Goal: Information Seeking & Learning: Check status

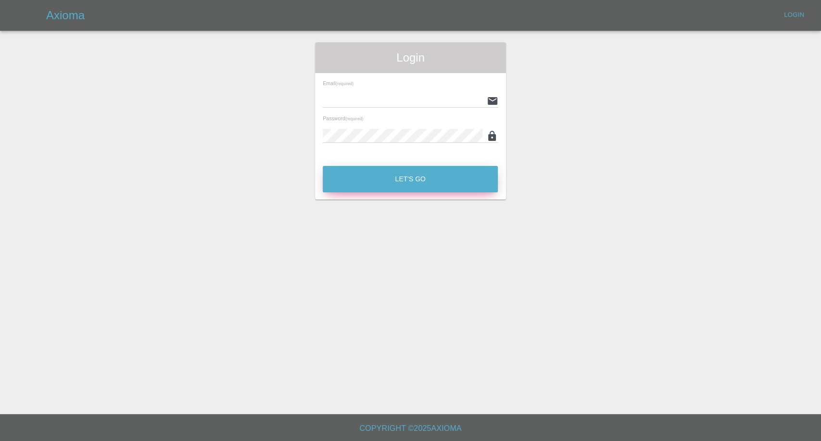
type input "[EMAIL_ADDRESS][DOMAIN_NAME]"
click at [461, 187] on button "Let's Go" at bounding box center [410, 179] width 175 height 26
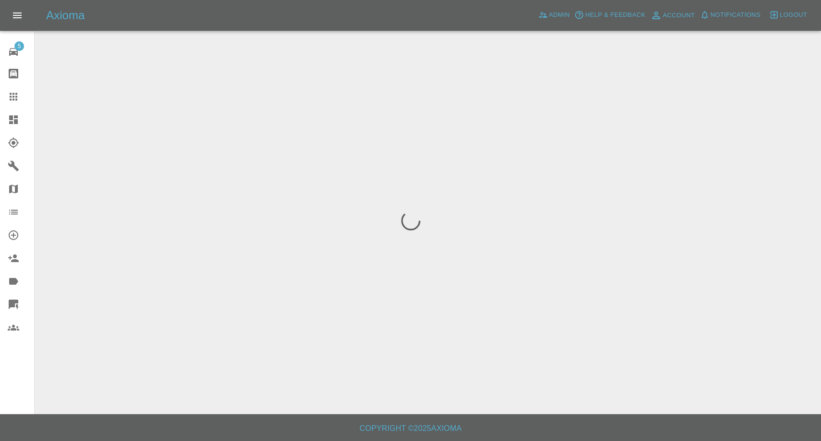
click at [13, 91] on icon at bounding box center [14, 97] width 12 height 12
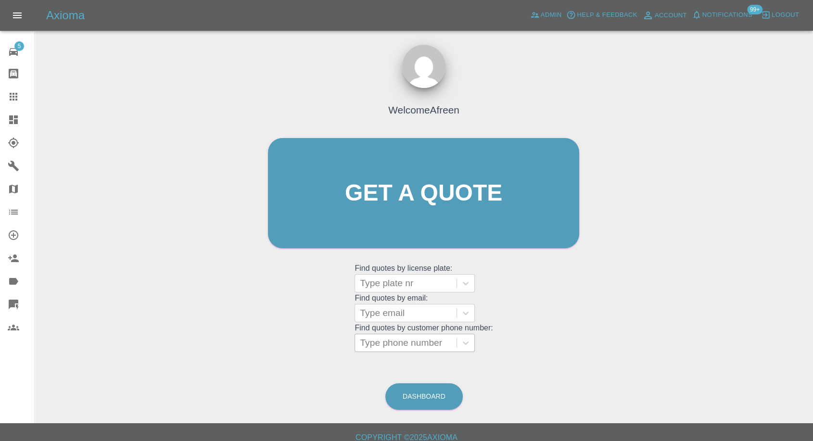
click at [420, 346] on div at bounding box center [406, 342] width 92 height 13
paste input ""[EMAIL_ADDRESS][DOMAIN_NAME]" <undefined>"
drag, startPoint x: 397, startPoint y: 343, endPoint x: 820, endPoint y: 267, distance: 430.7
click at [813, 269] on html "Axioma Admin Help & Feedback Account Notifications 99+ Logout 5 Repair home Bod…" at bounding box center [406, 225] width 813 height 450
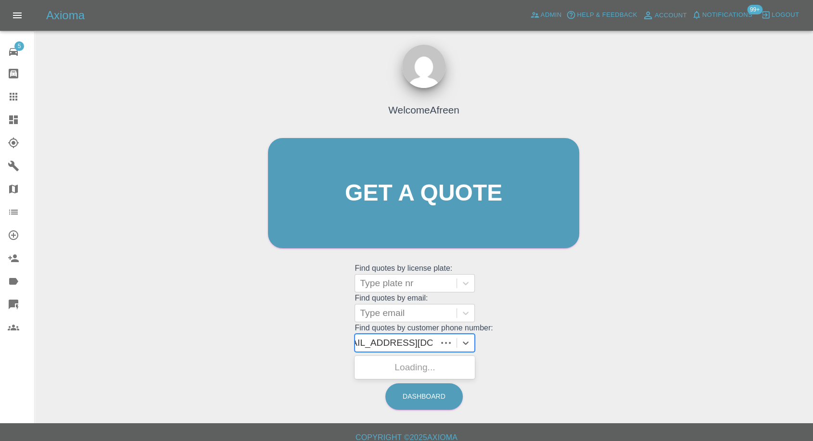
scroll to position [0, 0]
type input "[EMAIL_ADDRESS][DOMAIN_NAME]"
click at [457, 343] on div at bounding box center [406, 342] width 102 height 17
click at [429, 315] on div at bounding box center [406, 313] width 92 height 13
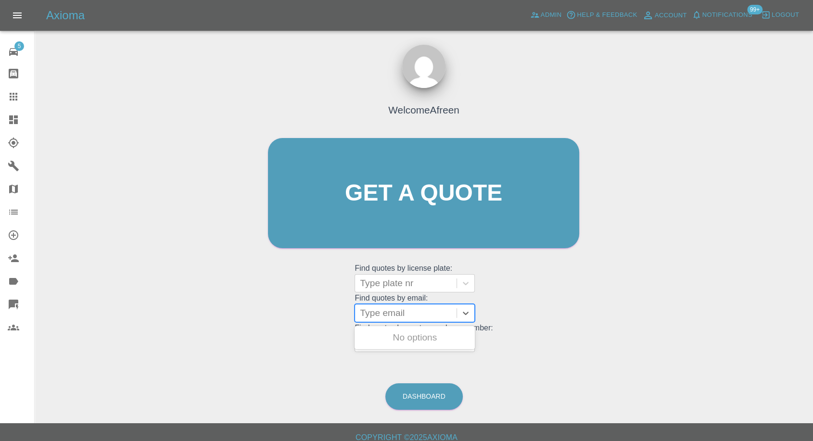
paste input ""[EMAIL_ADDRESS][DOMAIN_NAME]" <undefined>"
drag, startPoint x: 395, startPoint y: 310, endPoint x: 820, endPoint y: 190, distance: 442.1
click at [813, 196] on html "Axioma Admin Help & Feedback Account Notifications 99+ Logout 5 Repair home Bod…" at bounding box center [406, 225] width 813 height 450
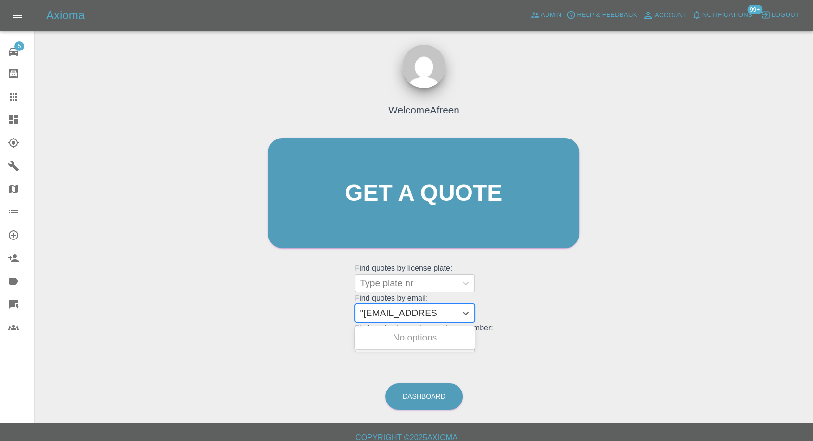
type input "[EMAIL_ADDRESS][DOMAIN_NAME]"
click at [457, 334] on div "MM74 WDE, Awaiting Repair" at bounding box center [415, 343] width 120 height 31
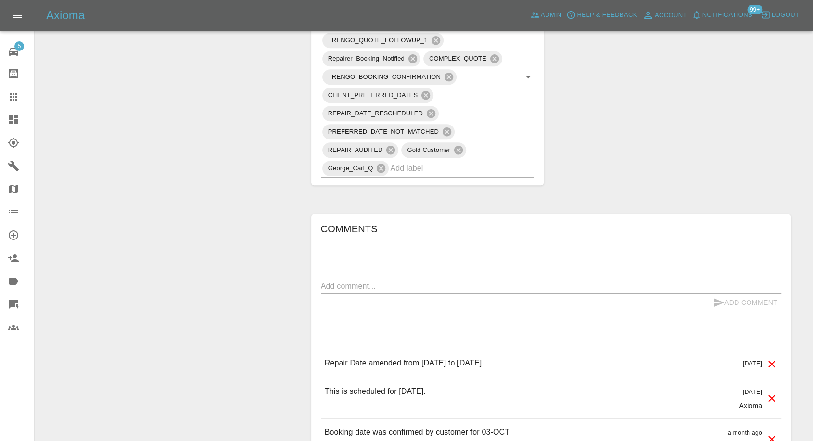
scroll to position [695, 0]
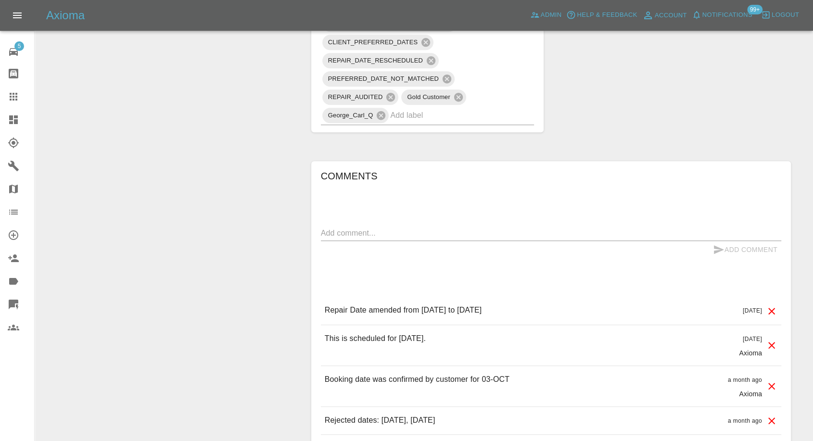
click at [9, 99] on icon at bounding box center [14, 97] width 12 height 12
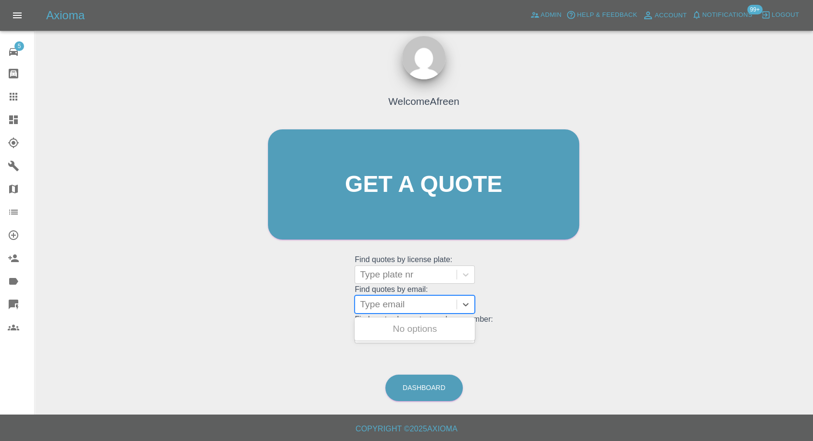
click at [384, 303] on div at bounding box center [406, 304] width 92 height 13
paste input ""[PERSON_NAME][EMAIL_ADDRESS][DOMAIN_NAME]" <undefined>"
drag, startPoint x: 396, startPoint y: 301, endPoint x: 820, endPoint y: 259, distance: 427.0
click at [813, 274] on html "Axioma Admin Help & Feedback Account Notifications 99+ Logout 5 Repair home Bod…" at bounding box center [406, 216] width 813 height 450
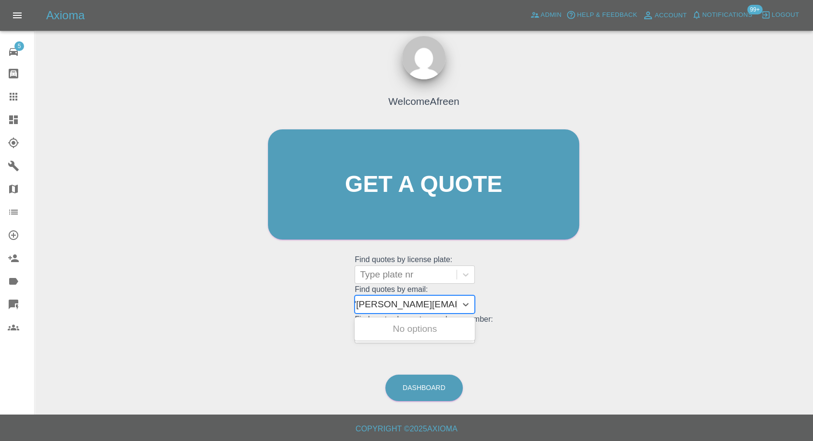
scroll to position [0, 4]
type input "[PERSON_NAME][EMAIL_ADDRESS][DOMAIN_NAME]"
click at [424, 332] on div "DK14TFV, Awaiting Repair" at bounding box center [415, 335] width 120 height 31
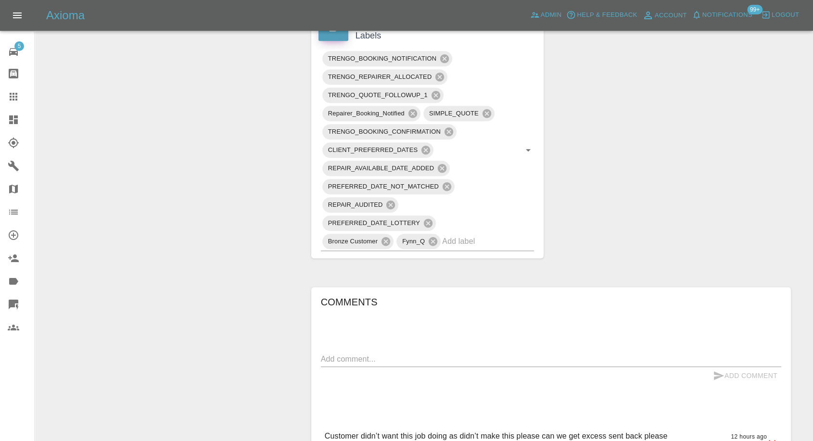
scroll to position [641, 0]
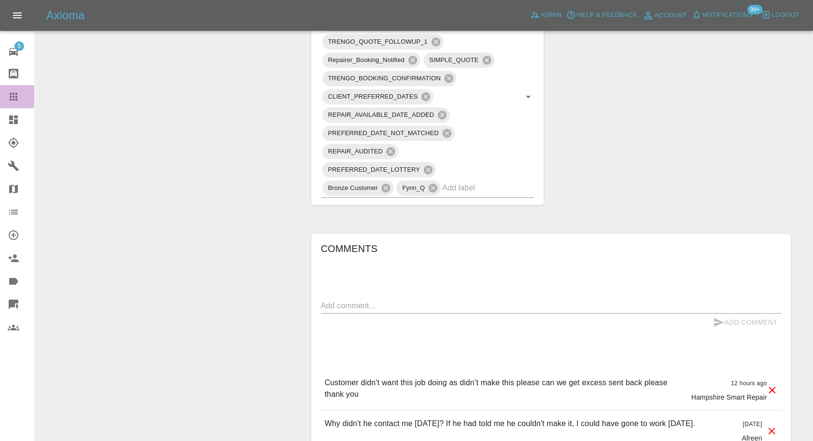
click at [16, 101] on icon at bounding box center [14, 97] width 12 height 12
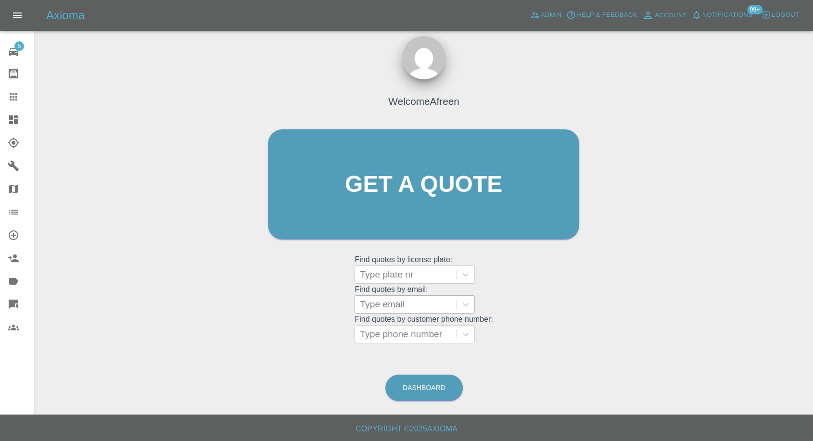
click at [400, 304] on div at bounding box center [406, 304] width 92 height 13
paste input ""[EMAIL_ADDRESS][DOMAIN_NAME]" <undefined>"
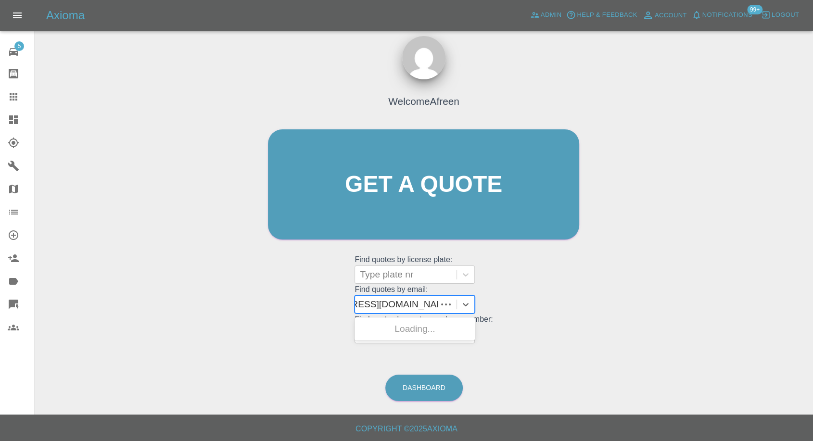
scroll to position [0, 54]
drag, startPoint x: 397, startPoint y: 305, endPoint x: 680, endPoint y: 297, distance: 283.5
click at [680, 297] on div "Welcome Afreen Get a quote Get a quote Find quotes by license plate: Type plate…" at bounding box center [423, 230] width 763 height 345
type input "[EMAIL_ADDRESS][DOMAIN_NAME]"
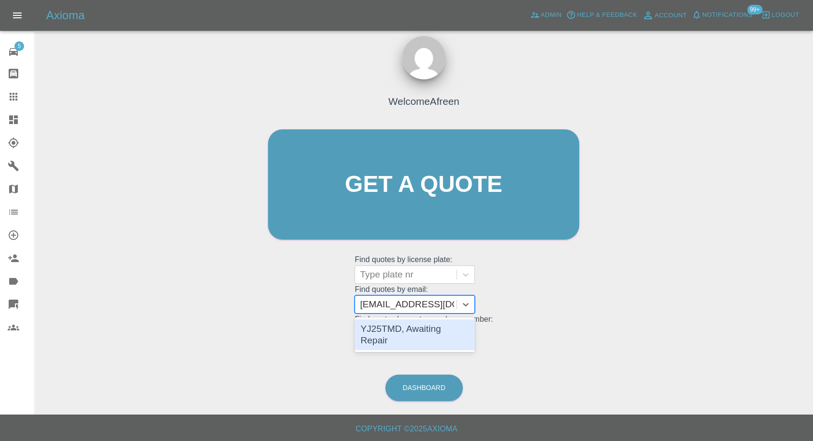
click at [430, 324] on div "YJ25TMD, Awaiting Repair" at bounding box center [415, 335] width 120 height 31
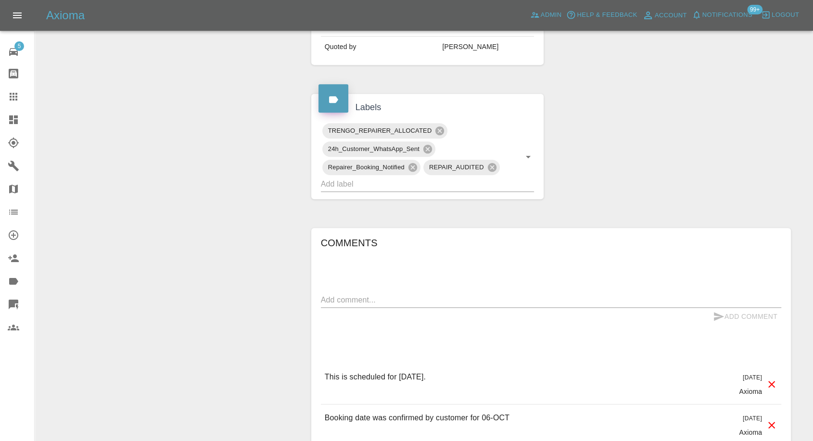
scroll to position [427, 0]
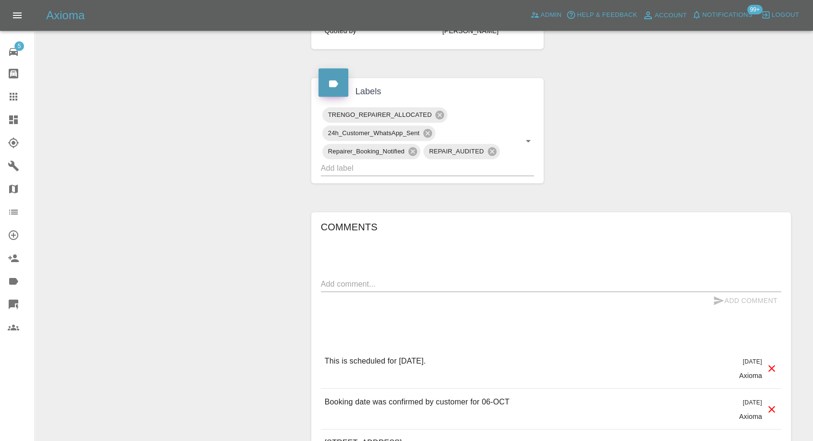
click at [18, 92] on icon at bounding box center [14, 97] width 12 height 12
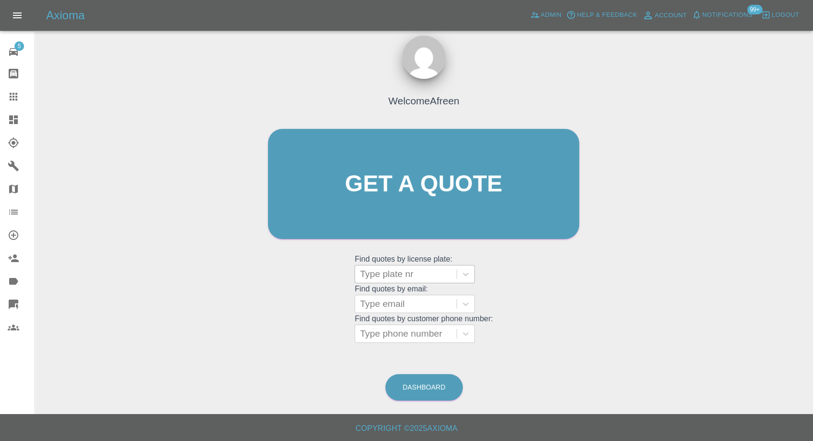
scroll to position [9, 0]
click at [420, 301] on div at bounding box center [406, 304] width 92 height 13
paste input ""[PERSON_NAME][EMAIL_ADDRESS][DOMAIN_NAME]" <undefined>"
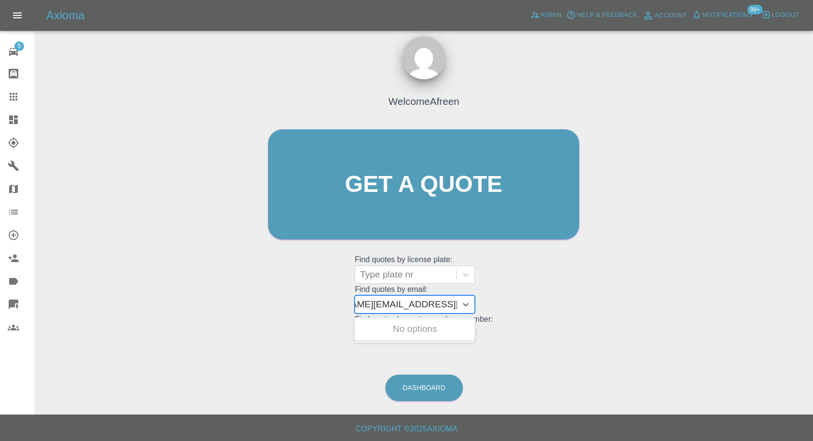
drag, startPoint x: 396, startPoint y: 302, endPoint x: 664, endPoint y: 280, distance: 268.9
click at [663, 281] on div "Welcome Afreen Get a quote Get a quote Find quotes by license plate: Type plate…" at bounding box center [423, 230] width 763 height 345
type input "[PERSON_NAME][EMAIL_ADDRESS][DOMAIN_NAME]"
click at [440, 332] on div "BK17 DSU, Awaiting Repair" at bounding box center [415, 335] width 120 height 31
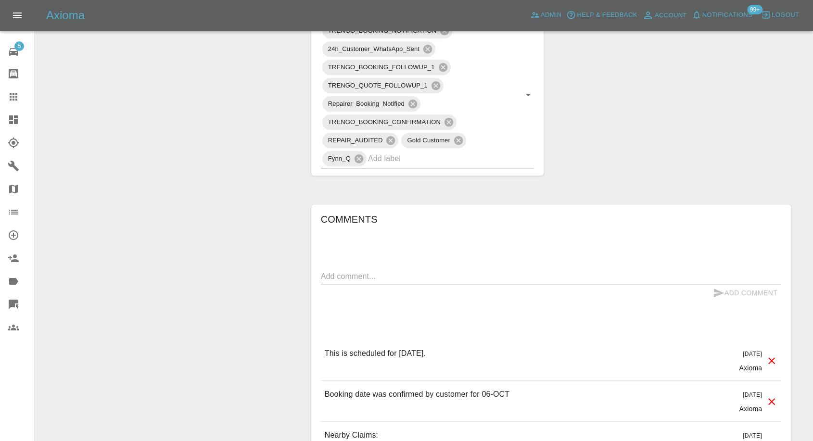
scroll to position [641, 0]
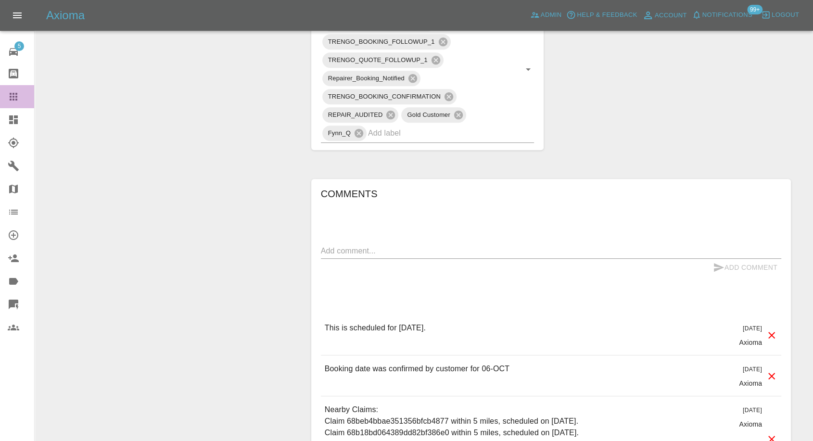
click at [13, 98] on icon at bounding box center [14, 97] width 12 height 12
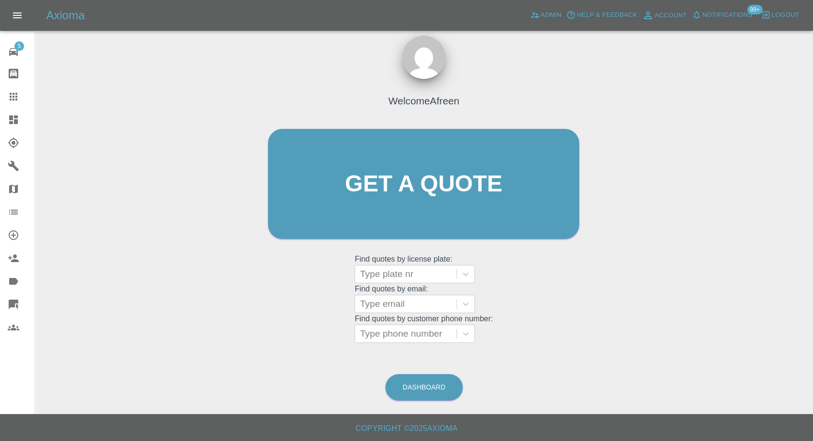
scroll to position [9, 0]
click at [389, 309] on div at bounding box center [406, 304] width 92 height 13
paste input ""[EMAIL_ADDRESS][DOMAIN_NAME]" <undefined>"
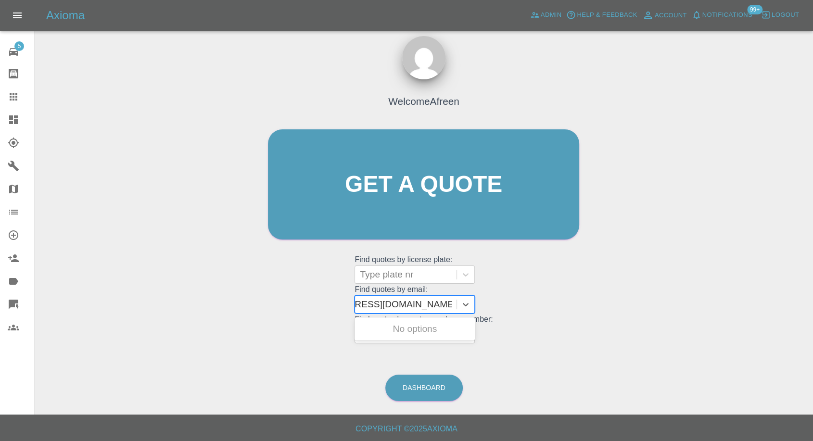
scroll to position [0, 54]
drag, startPoint x: 394, startPoint y: 300, endPoint x: 811, endPoint y: 204, distance: 428.2
click at [811, 204] on main "Welcome Afreen Get a quote Get a quote Find quotes by license plate: Type plate…" at bounding box center [406, 202] width 813 height 423
type input "[EMAIL_ADDRESS][DOMAIN_NAME]"
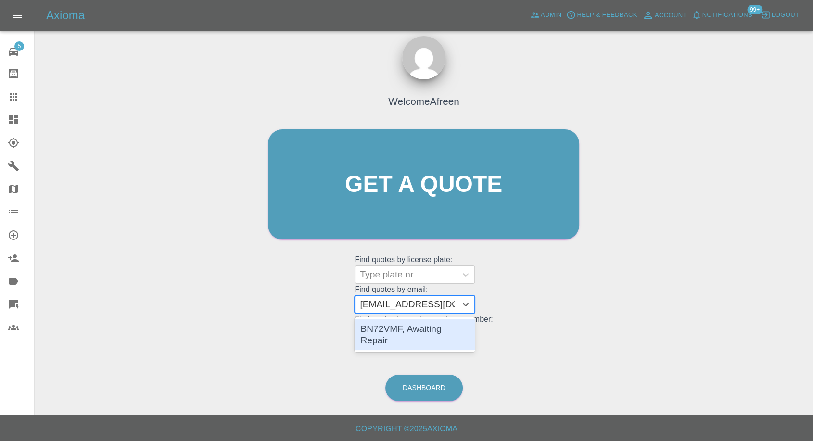
click at [456, 330] on div "BN72VMF, Awaiting Repair" at bounding box center [415, 335] width 120 height 31
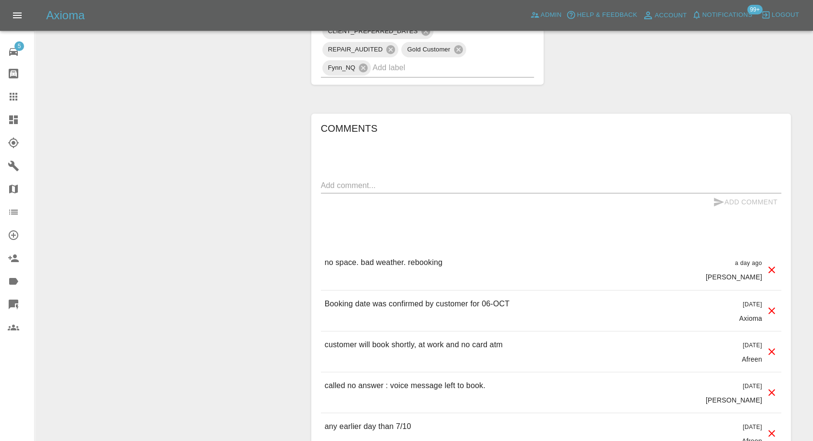
scroll to position [748, 0]
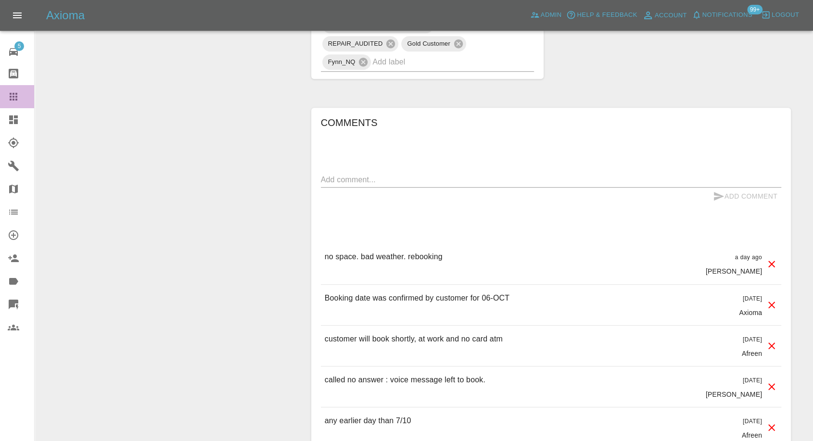
click at [10, 95] on icon at bounding box center [14, 97] width 12 height 12
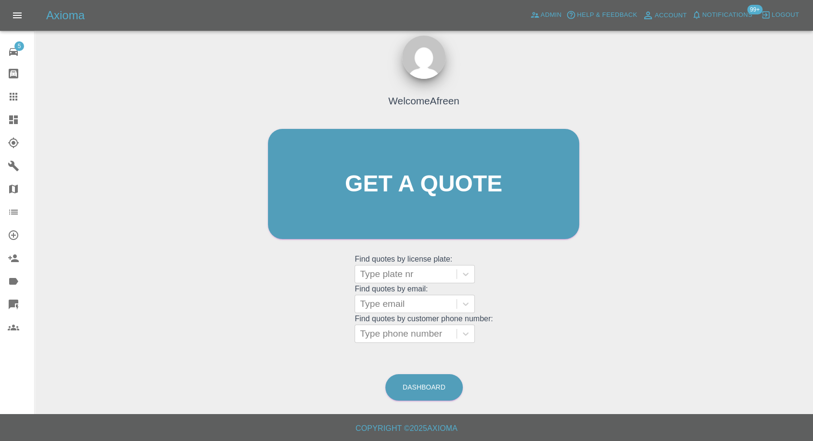
scroll to position [9, 0]
click at [425, 307] on div at bounding box center [406, 304] width 92 height 13
paste input ""[EMAIL_ADDRESS][DOMAIN_NAME]" <undefined>"
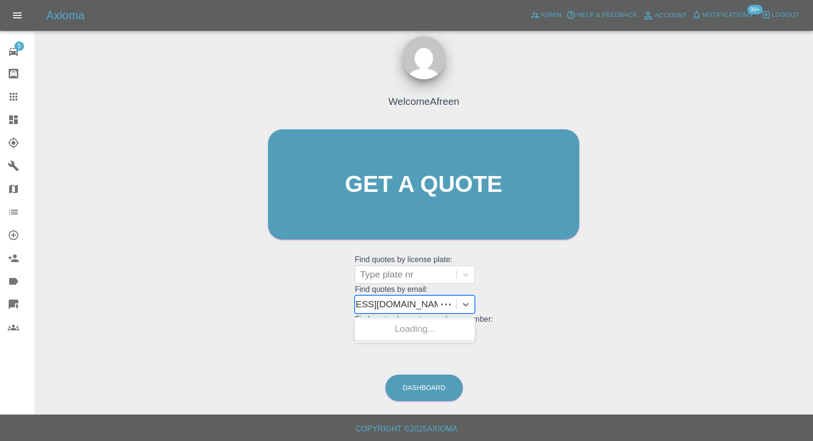
scroll to position [0, 57]
drag, startPoint x: 396, startPoint y: 307, endPoint x: 820, endPoint y: 118, distance: 464.4
click at [813, 204] on html "Axioma Admin Help & Feedback Account Notifications 99+ Logout 5 Repair home Bod…" at bounding box center [406, 216] width 813 height 450
type input "[EMAIL_ADDRESS][DOMAIN_NAME]"
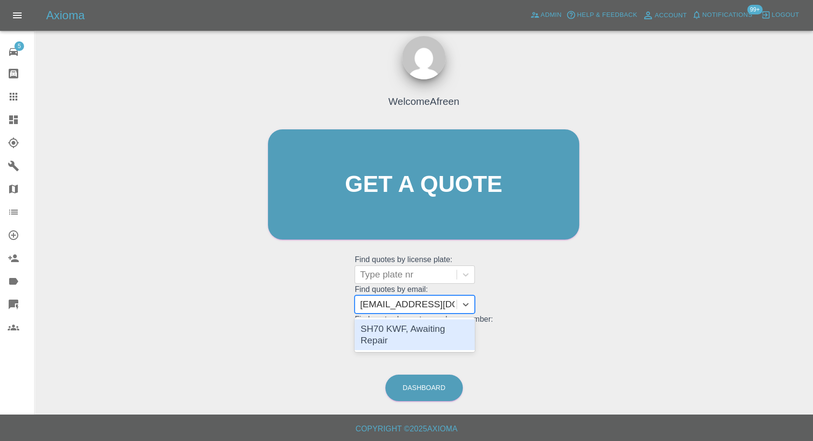
click at [416, 336] on div "SH70 KWF, Awaiting Repair" at bounding box center [415, 335] width 120 height 31
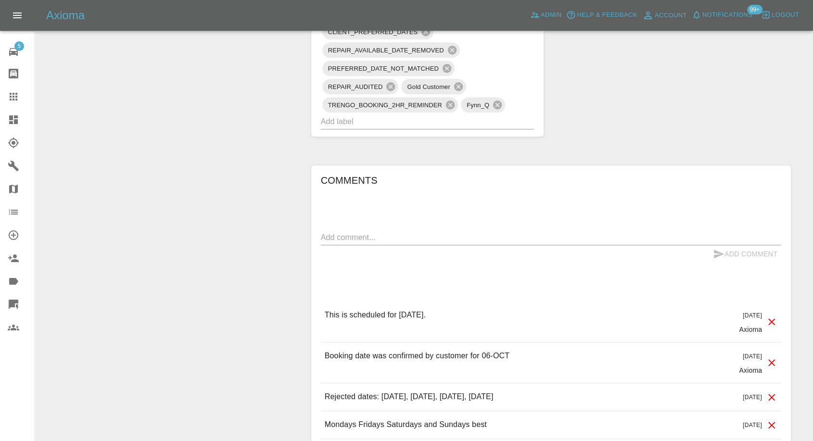
scroll to position [748, 0]
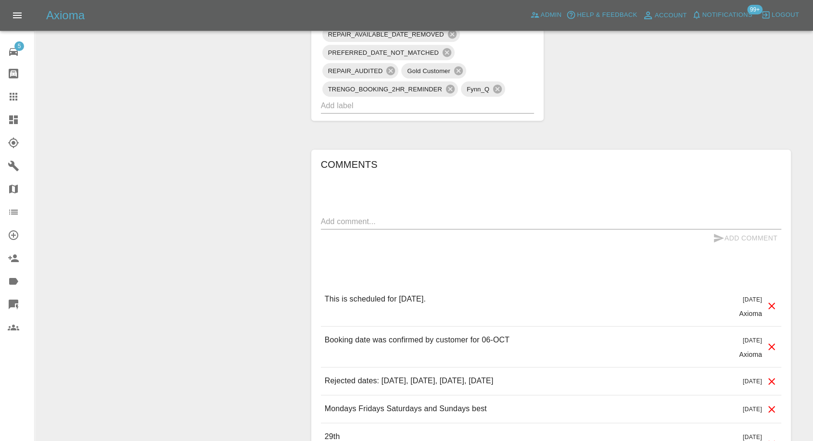
click at [4, 93] on link "Claims" at bounding box center [17, 96] width 34 height 23
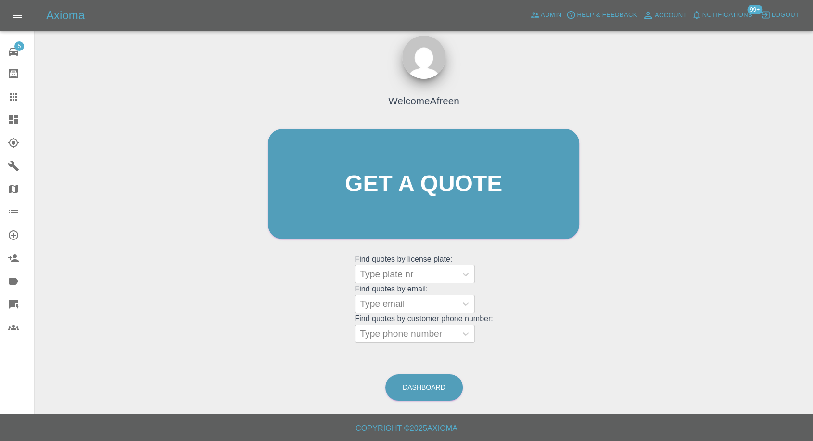
scroll to position [9, 0]
click at [402, 338] on div at bounding box center [406, 334] width 92 height 13
paste input ""[EMAIL_ADDRESS][DOMAIN_NAME]" <undefined>"
type input ""[EMAIL_ADDRESS][DOMAIN_NAME]" <undefined>"
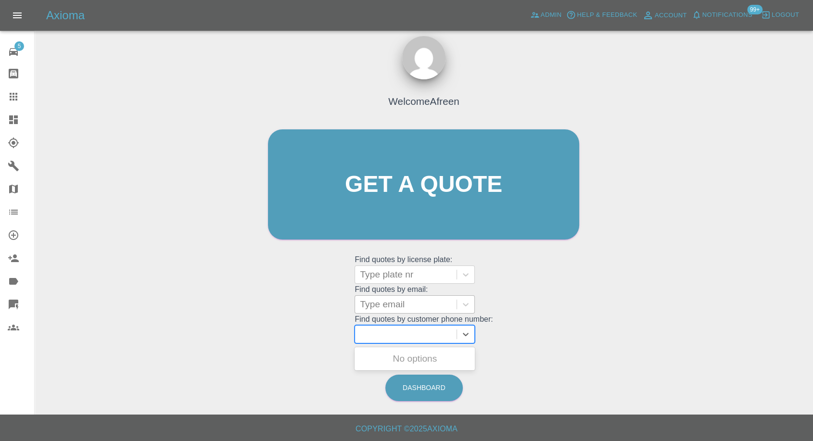
scroll to position [0, 0]
click at [400, 300] on div at bounding box center [406, 304] width 92 height 13
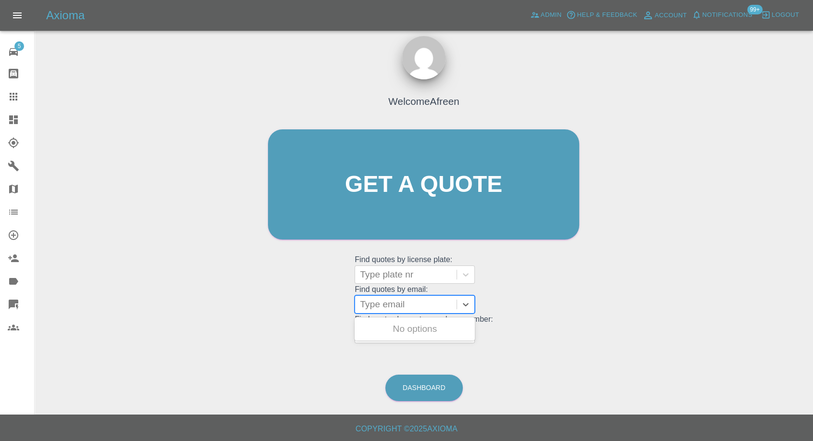
paste input ""[EMAIL_ADDRESS][DOMAIN_NAME]" <undefined>"
drag, startPoint x: 397, startPoint y: 302, endPoint x: 820, endPoint y: 224, distance: 430.1
click at [813, 227] on html "Axioma Admin Help & Feedback Account Notifications 99+ Logout 5 Repair home Bod…" at bounding box center [406, 216] width 813 height 450
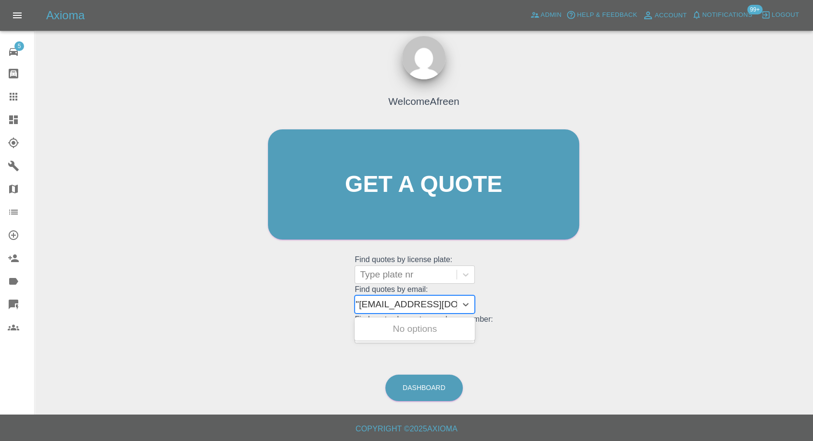
type input "[EMAIL_ADDRESS][DOMAIN_NAME]"
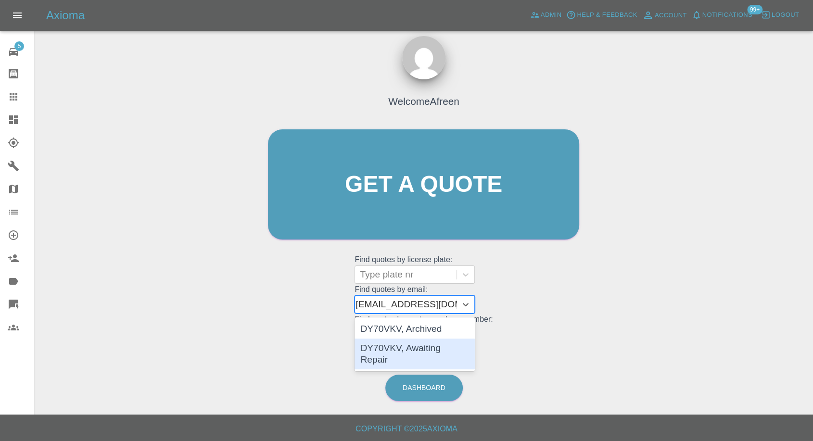
click at [445, 353] on div "DY70VKV, Awaiting Repair" at bounding box center [415, 354] width 120 height 31
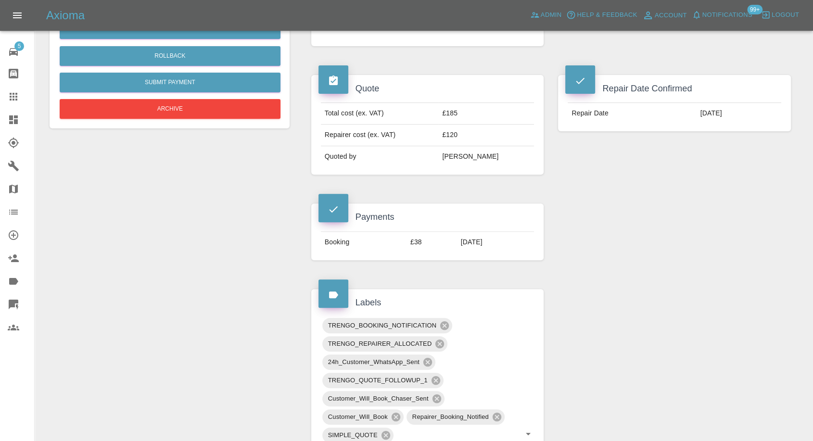
scroll to position [320, 0]
drag, startPoint x: 14, startPoint y: 97, endPoint x: 112, endPoint y: 196, distance: 139.5
click at [14, 98] on icon at bounding box center [14, 97] width 12 height 12
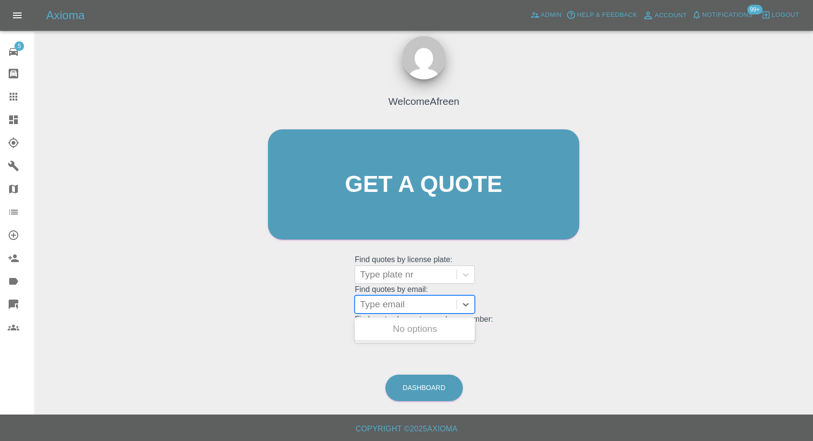
click at [400, 305] on div at bounding box center [406, 304] width 92 height 13
paste input ""[PERSON_NAME][EMAIL_ADDRESS][DOMAIN_NAME]" <undefined>"
drag, startPoint x: 397, startPoint y: 303, endPoint x: 668, endPoint y: 279, distance: 272.5
click at [668, 279] on div "Welcome Afreen Get a quote Get a quote Find quotes by license plate: Type plate…" at bounding box center [423, 230] width 763 height 345
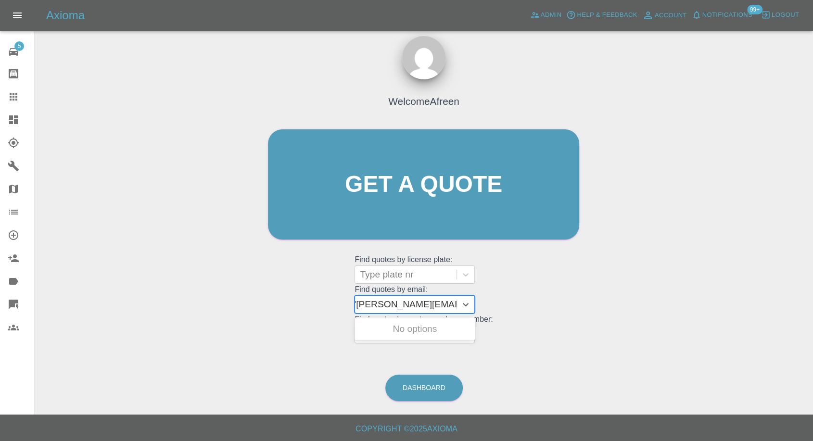
scroll to position [0, 4]
type input "[PERSON_NAME][EMAIL_ADDRESS][DOMAIN_NAME]"
click at [454, 320] on div "LF21DHE, Awaiting Repair" at bounding box center [415, 335] width 120 height 31
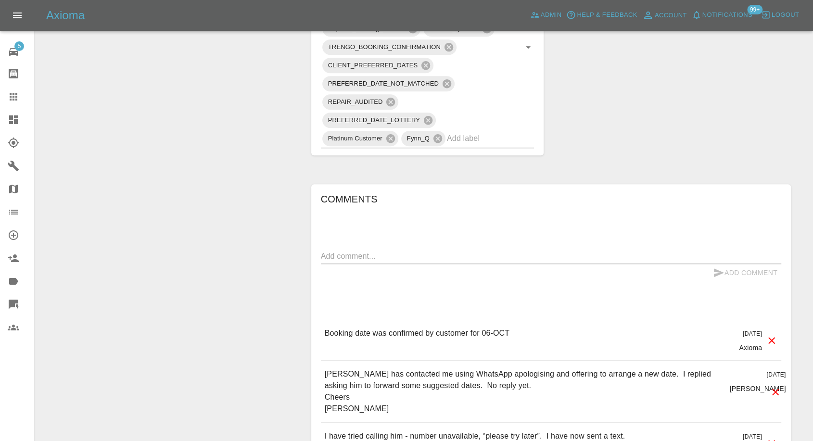
scroll to position [695, 0]
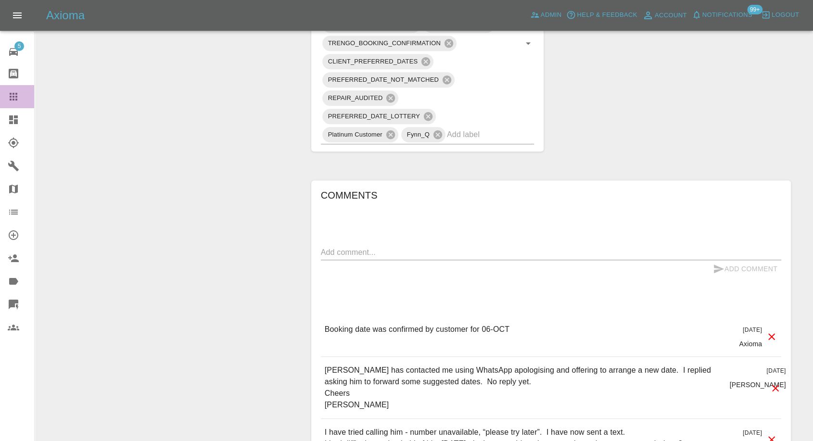
click at [10, 86] on link "Claims" at bounding box center [17, 96] width 34 height 23
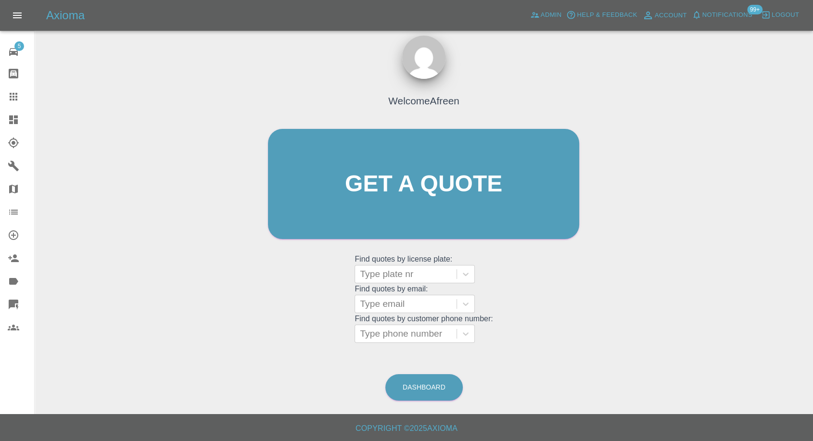
scroll to position [9, 0]
click at [417, 308] on div at bounding box center [406, 304] width 92 height 13
paste input ""[EMAIL_ADDRESS][PERSON_NAME][DOMAIN_NAME]" <undefined>"
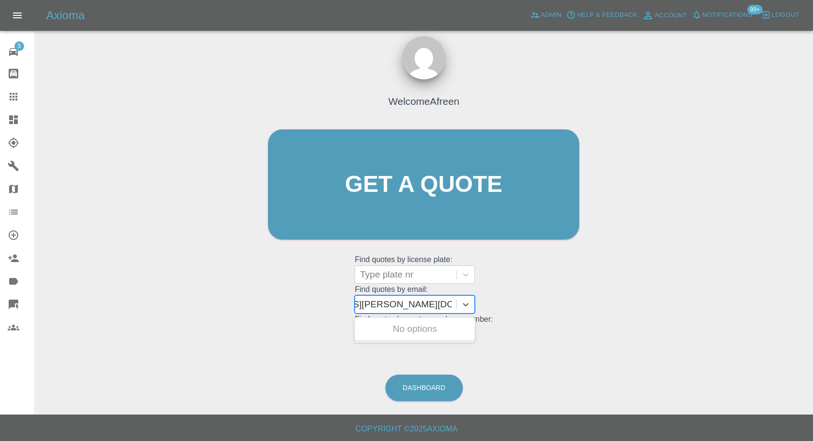
scroll to position [0, 77]
drag, startPoint x: 397, startPoint y: 303, endPoint x: 768, endPoint y: 218, distance: 380.7
click at [760, 225] on div "Welcome Afreen Get a quote Get a quote Find quotes by license plate: Type plate…" at bounding box center [423, 230] width 763 height 345
type input "[EMAIL_ADDRESS][PERSON_NAME][DOMAIN_NAME]"
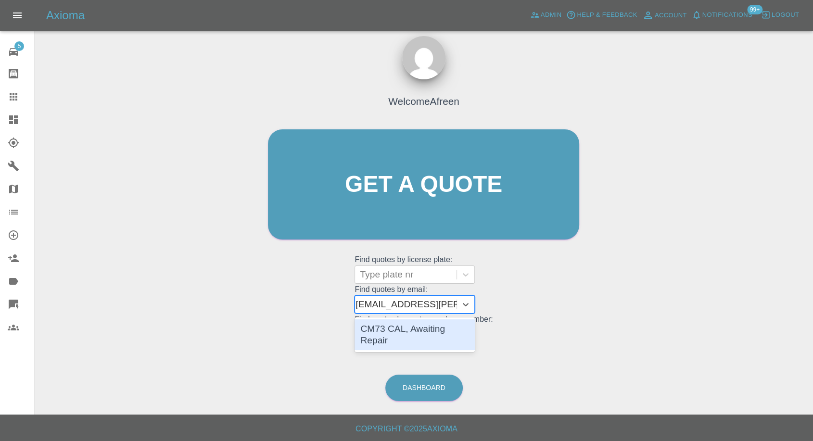
click at [463, 326] on div "CM73 CAL, Awaiting Repair" at bounding box center [415, 335] width 120 height 31
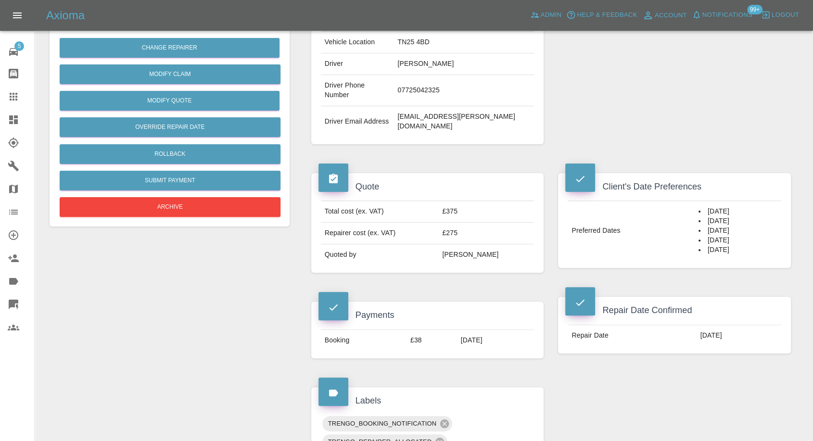
scroll to position [214, 0]
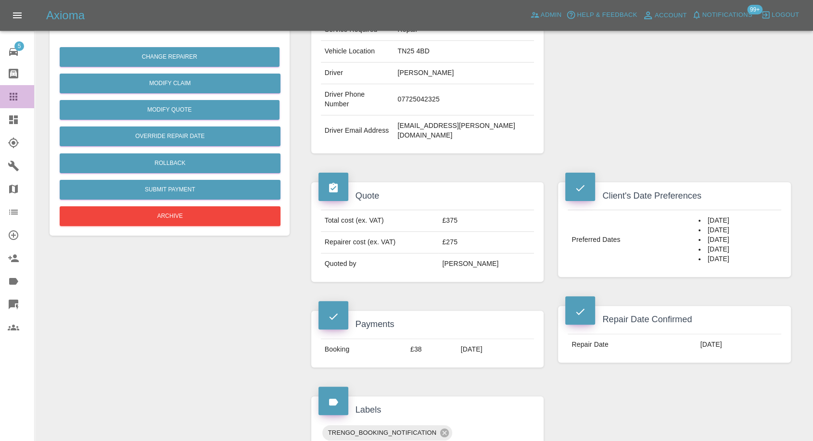
click at [15, 100] on icon at bounding box center [14, 97] width 8 height 8
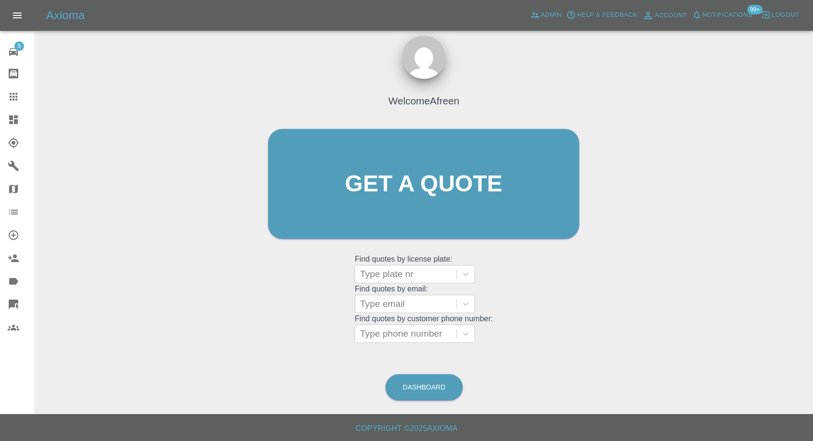
scroll to position [9, 0]
click at [377, 308] on div at bounding box center [406, 304] width 92 height 13
paste input ""[EMAIL_ADDRESS][DOMAIN_NAME]" <undefined>"
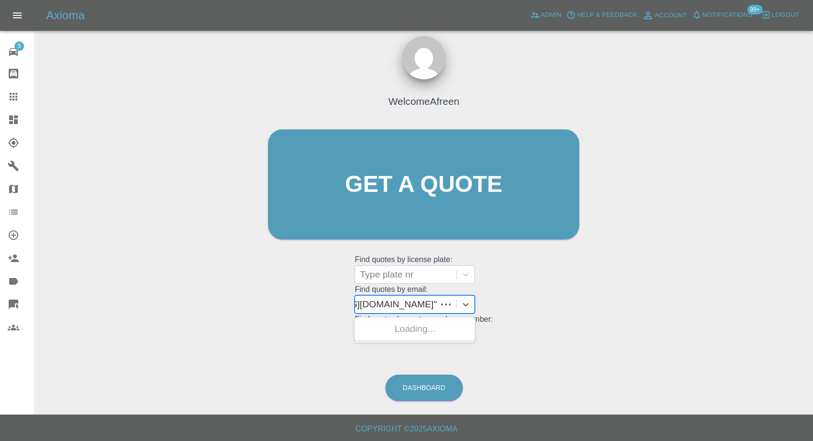
scroll to position [0, 73]
drag, startPoint x: 393, startPoint y: 301, endPoint x: 820, endPoint y: 190, distance: 441.4
click at [813, 215] on html "Axioma Admin Help & Feedback Account Notifications 99+ Logout 5 Repair home Bod…" at bounding box center [406, 216] width 813 height 450
type input "[EMAIL_ADDRESS][DOMAIN_NAME]"
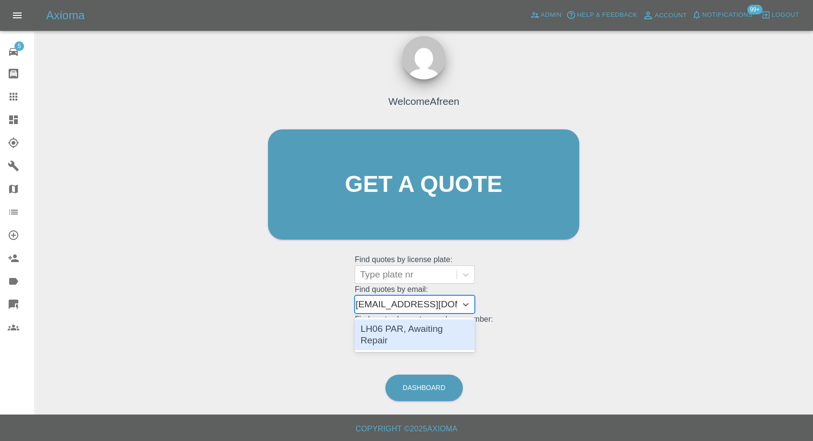
click at [450, 330] on div "LH06 PAR, Awaiting Repair" at bounding box center [415, 335] width 120 height 31
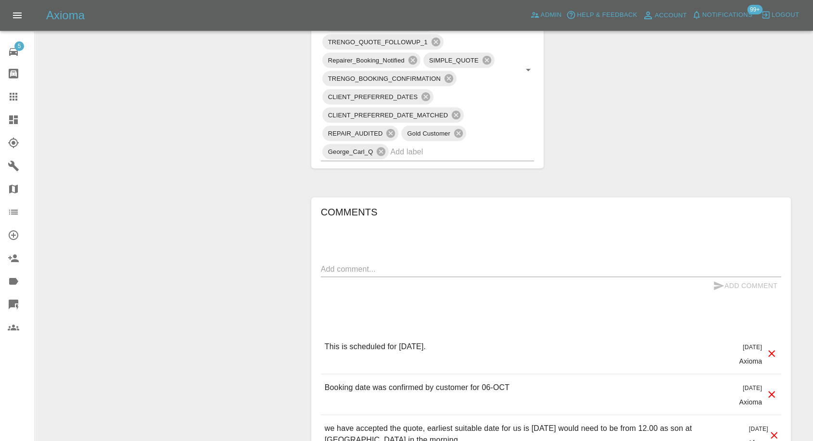
scroll to position [802, 0]
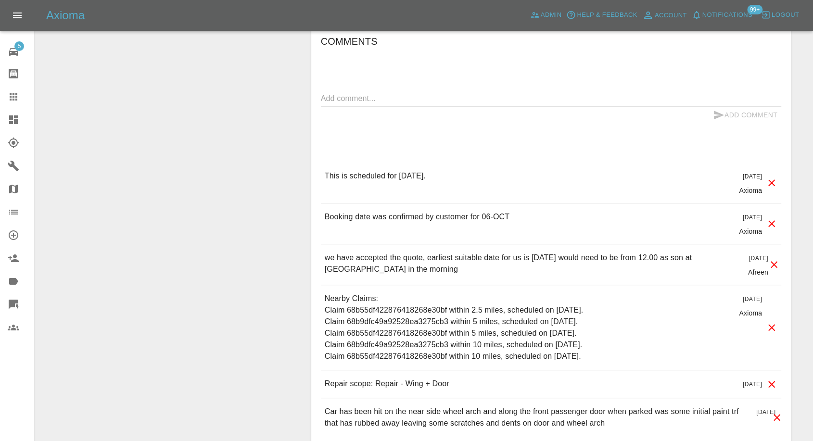
click at [19, 96] on div at bounding box center [21, 97] width 27 height 12
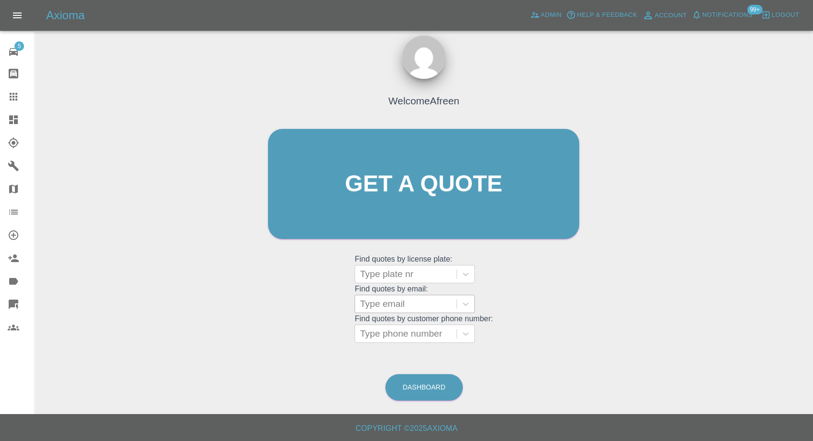
scroll to position [9, 0]
click at [407, 303] on div at bounding box center [406, 304] width 92 height 13
paste input ""[PERSON_NAME][EMAIL_ADDRESS][DOMAIN_NAME]" <undefined>"
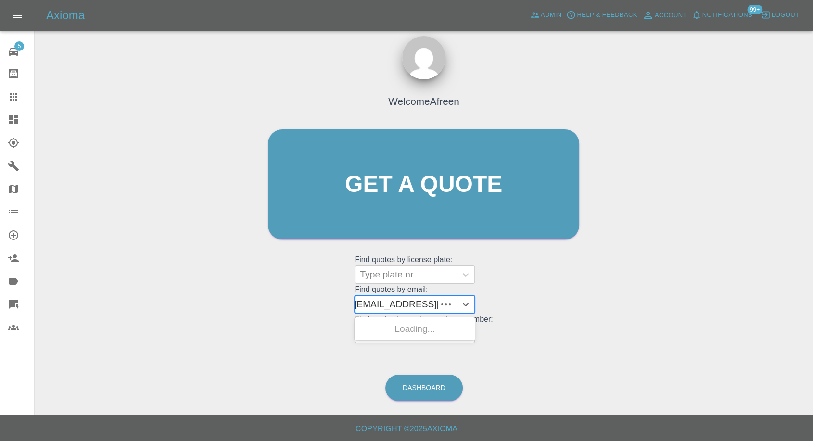
scroll to position [0, 73]
drag, startPoint x: 397, startPoint y: 303, endPoint x: 766, endPoint y: 247, distance: 372.8
click at [765, 252] on div "Welcome Afreen Get a quote Get a quote Find quotes by license plate: Type plate…" at bounding box center [423, 230] width 763 height 345
type input "[PERSON_NAME][EMAIL_ADDRESS][DOMAIN_NAME]"
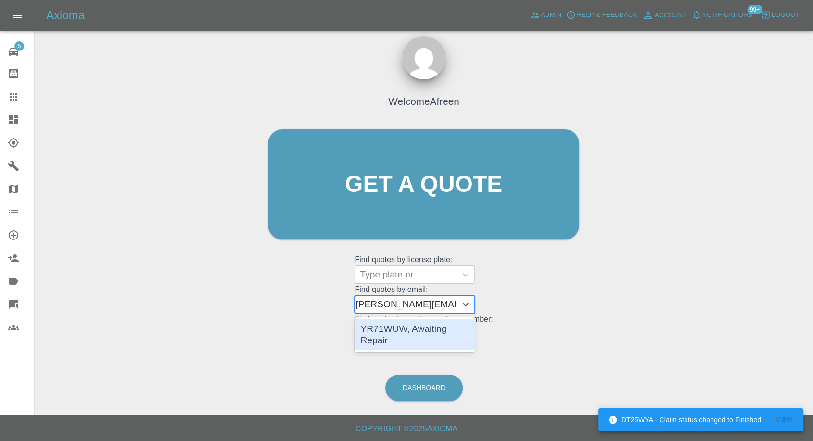
click at [428, 329] on div "YR71WUW, Awaiting Repair" at bounding box center [415, 335] width 120 height 31
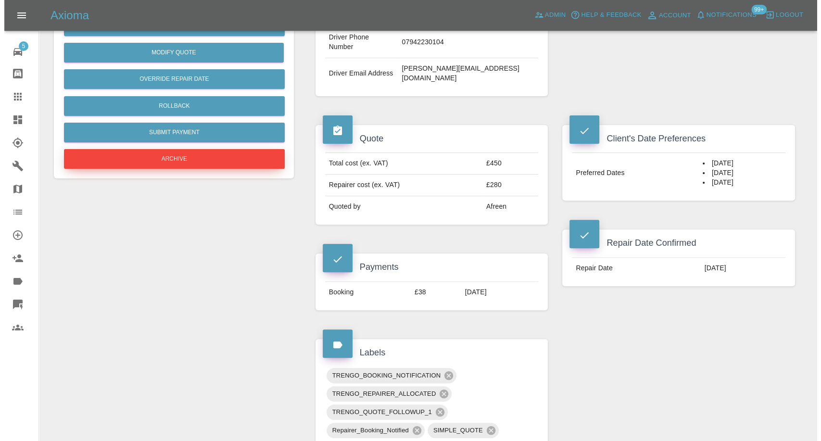
scroll to position [267, 0]
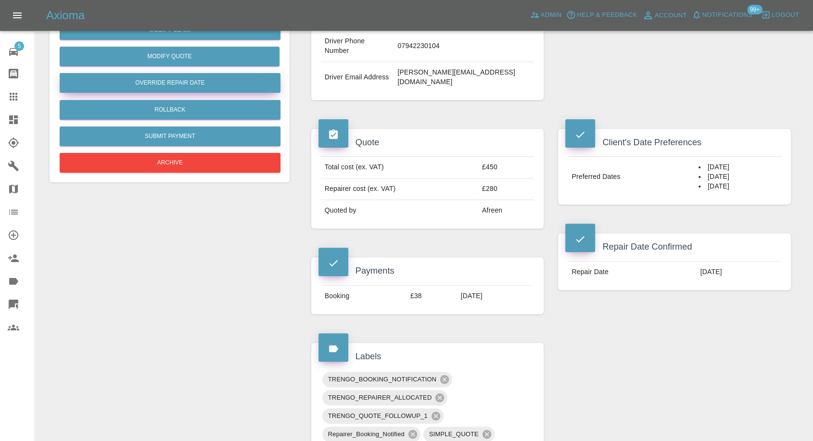
click at [169, 81] on button "Override Repair Date" at bounding box center [170, 83] width 221 height 20
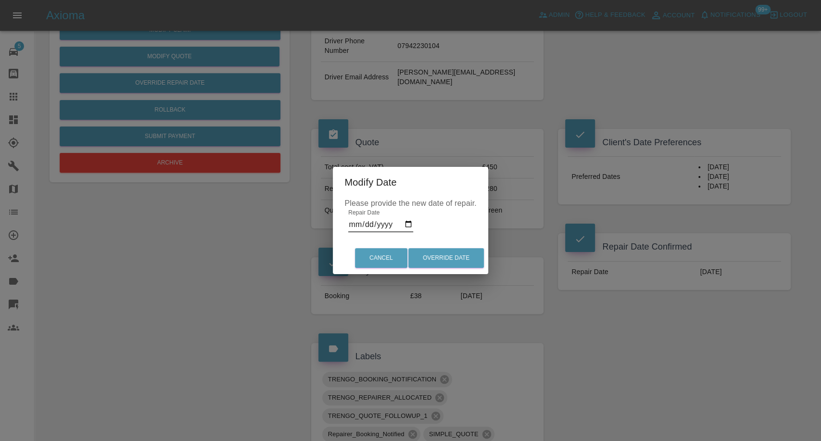
click at [397, 227] on input "[DATE]" at bounding box center [380, 224] width 65 height 15
click at [404, 226] on input "[DATE]" at bounding box center [380, 224] width 65 height 15
type input "[DATE]"
click at [444, 266] on button "Override Date" at bounding box center [447, 258] width 76 height 20
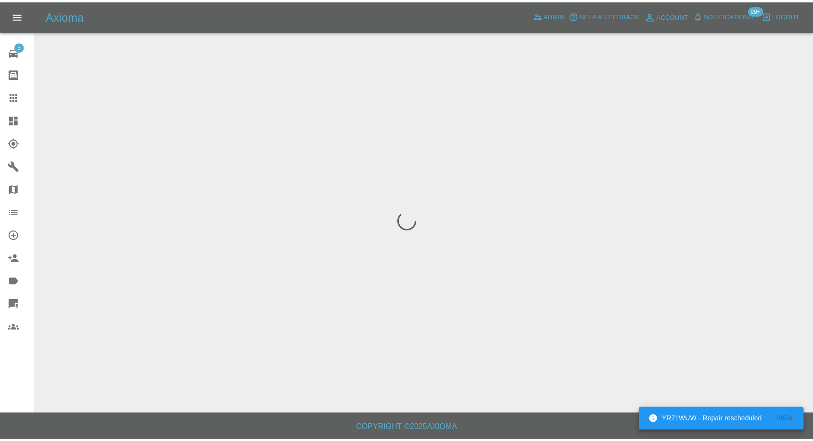
scroll to position [0, 0]
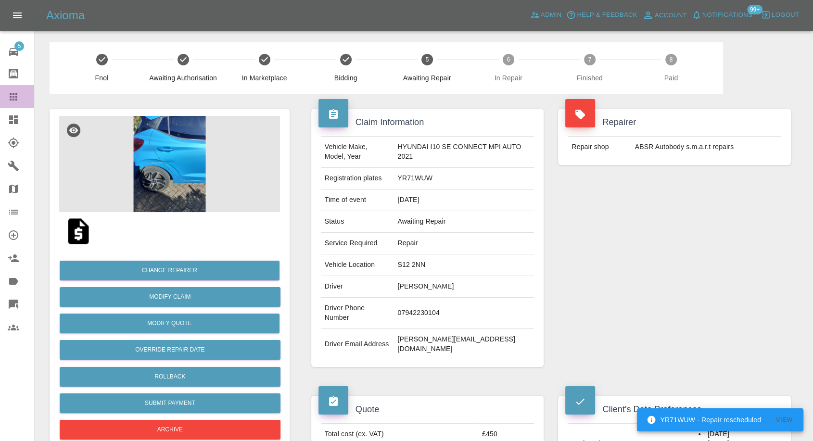
click at [13, 102] on icon at bounding box center [14, 97] width 12 height 12
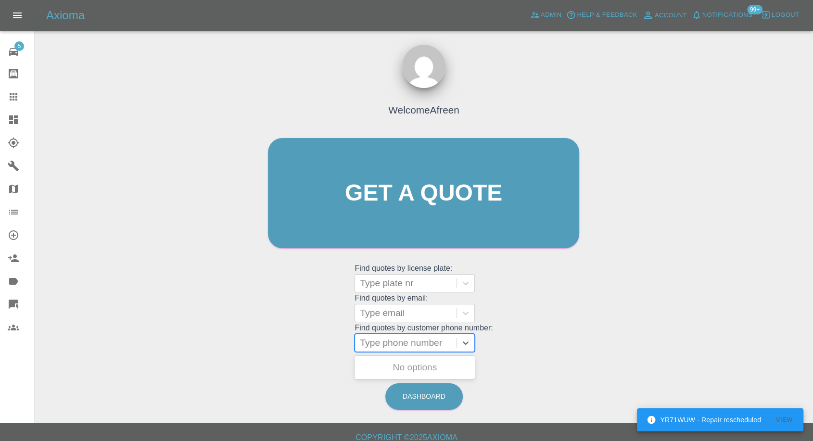
click at [380, 343] on div at bounding box center [406, 342] width 92 height 13
paste input ""[EMAIL_ADDRESS][DOMAIN_NAME]" <undefined>"
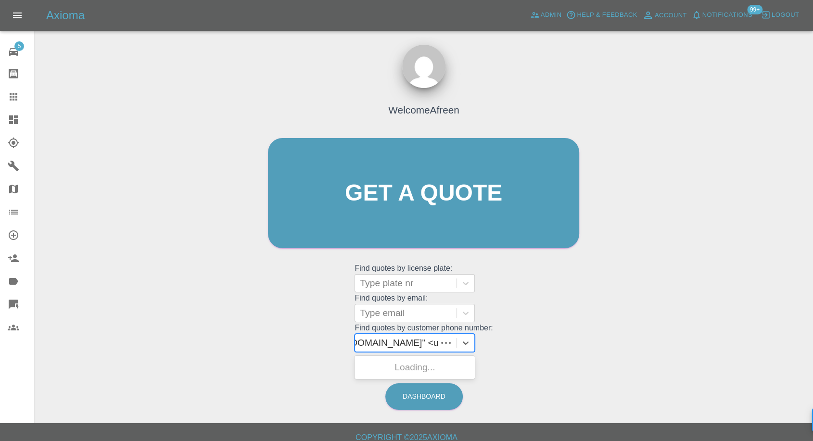
scroll to position [0, 85]
type input ""[EMAIL_ADDRESS][DOMAIN_NAME]" <undefined>"
drag, startPoint x: 394, startPoint y: 297, endPoint x: 391, endPoint y: 303, distance: 6.9
click at [393, 301] on grid "Find quotes by email: Type email" at bounding box center [424, 308] width 138 height 28
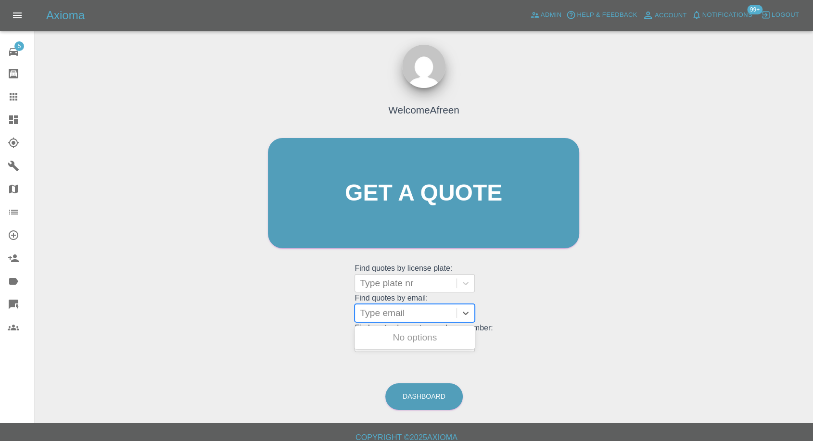
click at [388, 312] on div at bounding box center [406, 313] width 92 height 13
paste input ""[EMAIL_ADDRESS][DOMAIN_NAME]" <undefined>"
drag, startPoint x: 394, startPoint y: 309, endPoint x: 820, endPoint y: 107, distance: 471.6
click at [813, 132] on html "Axioma Admin Help & Feedback Account Notifications 99+ Logout 5 Repair home Bod…" at bounding box center [406, 225] width 813 height 450
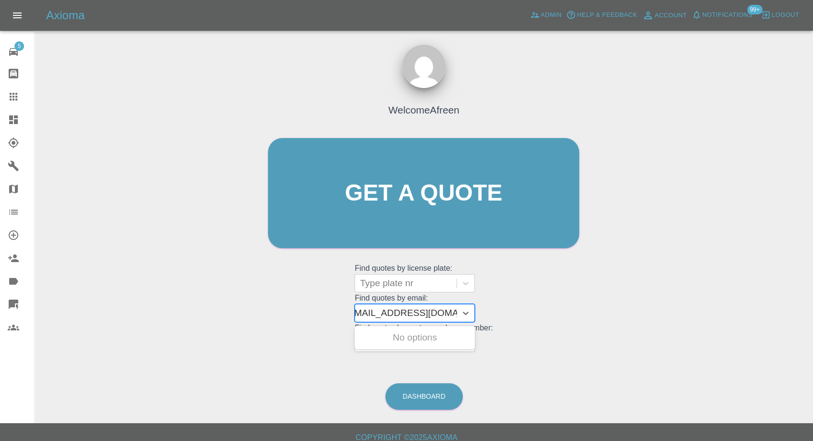
scroll to position [0, 4]
type input "[EMAIL_ADDRESS][DOMAIN_NAME]"
click at [441, 339] on div "L18NLM, Awaiting Repair" at bounding box center [415, 337] width 120 height 19
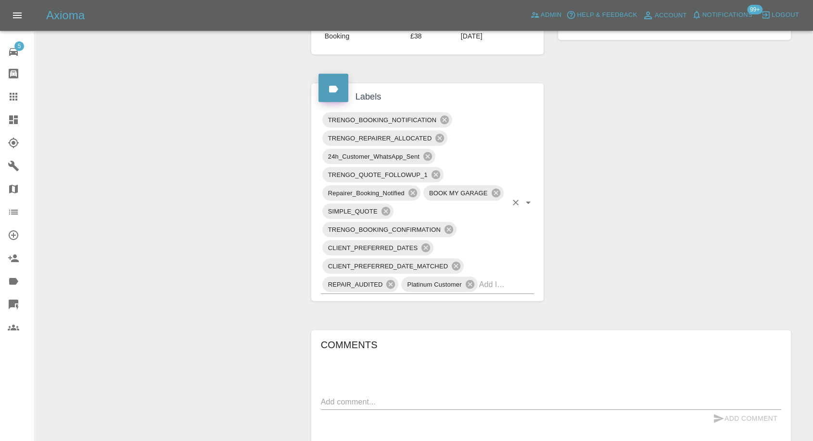
scroll to position [641, 0]
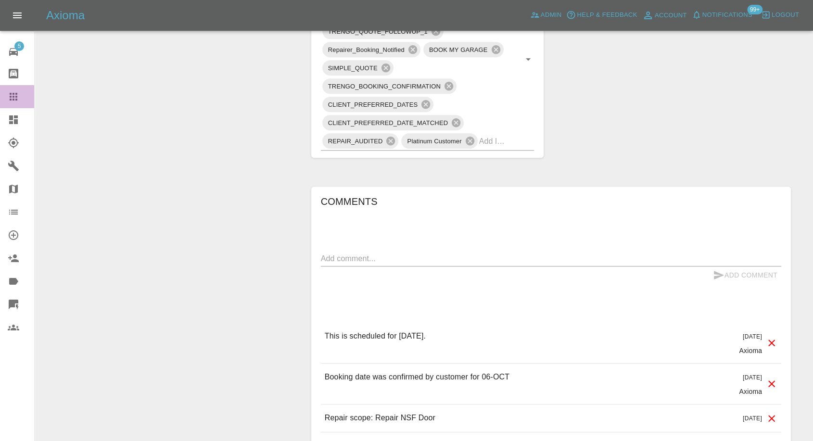
click at [12, 97] on icon at bounding box center [14, 97] width 12 height 12
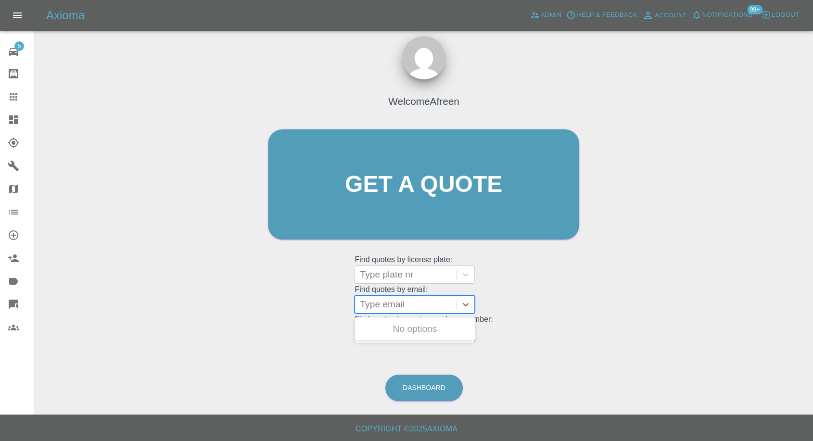
click at [394, 300] on div at bounding box center [406, 304] width 92 height 13
paste input ""[EMAIL_ADDRESS][DOMAIN_NAME]" <undefined>"
drag, startPoint x: 393, startPoint y: 301, endPoint x: 820, endPoint y: 127, distance: 462.1
click at [813, 137] on html "Axioma Admin Help & Feedback Account Notifications 99+ Logout 5 Repair home Bod…" at bounding box center [406, 216] width 813 height 450
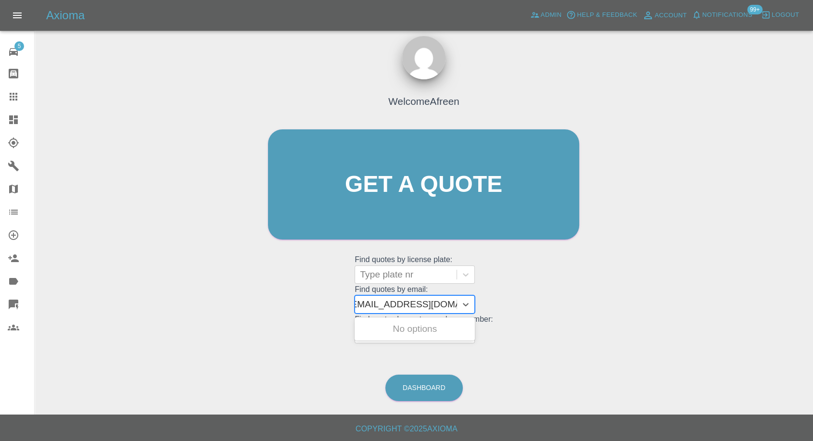
scroll to position [0, 4]
type input "[EMAIL_ADDRESS][DOMAIN_NAME]"
click at [447, 334] on div "DE58HZN, Awaiting Repair" at bounding box center [415, 335] width 120 height 31
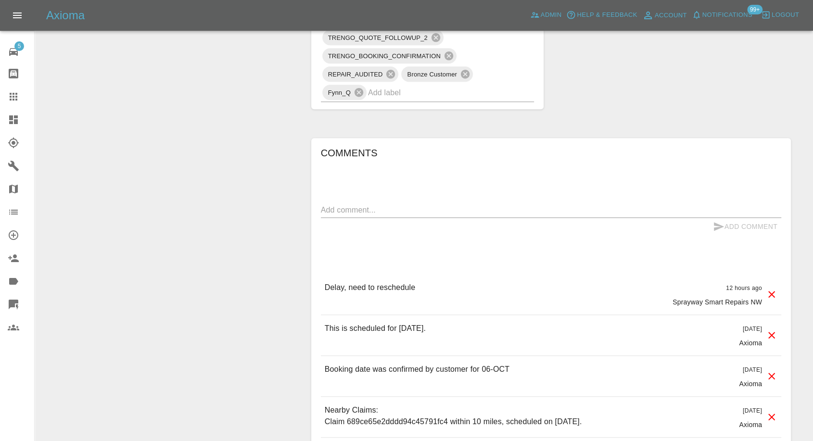
scroll to position [695, 0]
